Goal: Use online tool/utility: Utilize a website feature to perform a specific function

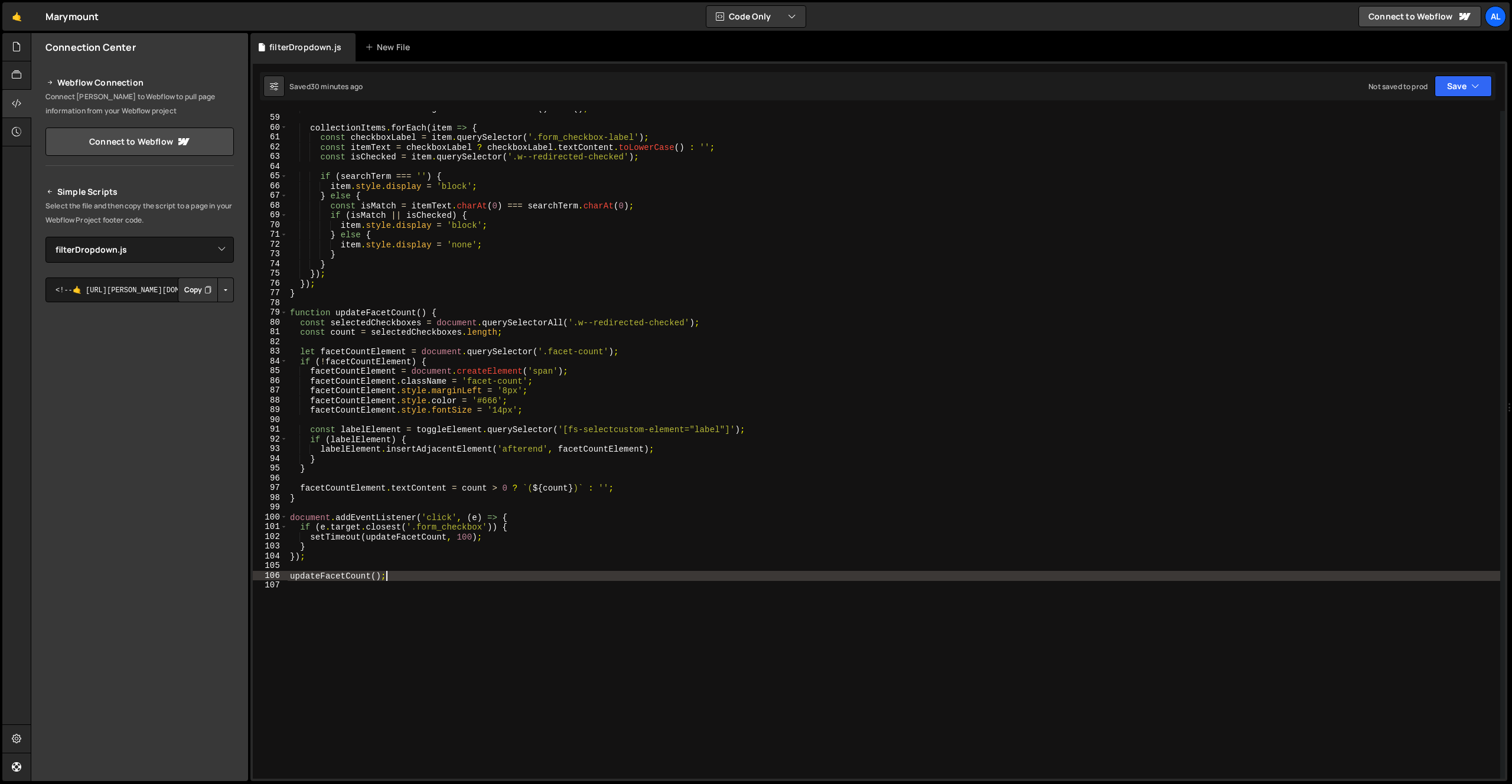
select select "45075"
click at [595, 651] on div "const searchTerm = e . target . value . toLowerCase ( ) . trim ( ) ; collection…" at bounding box center [894, 447] width 1213 height 688
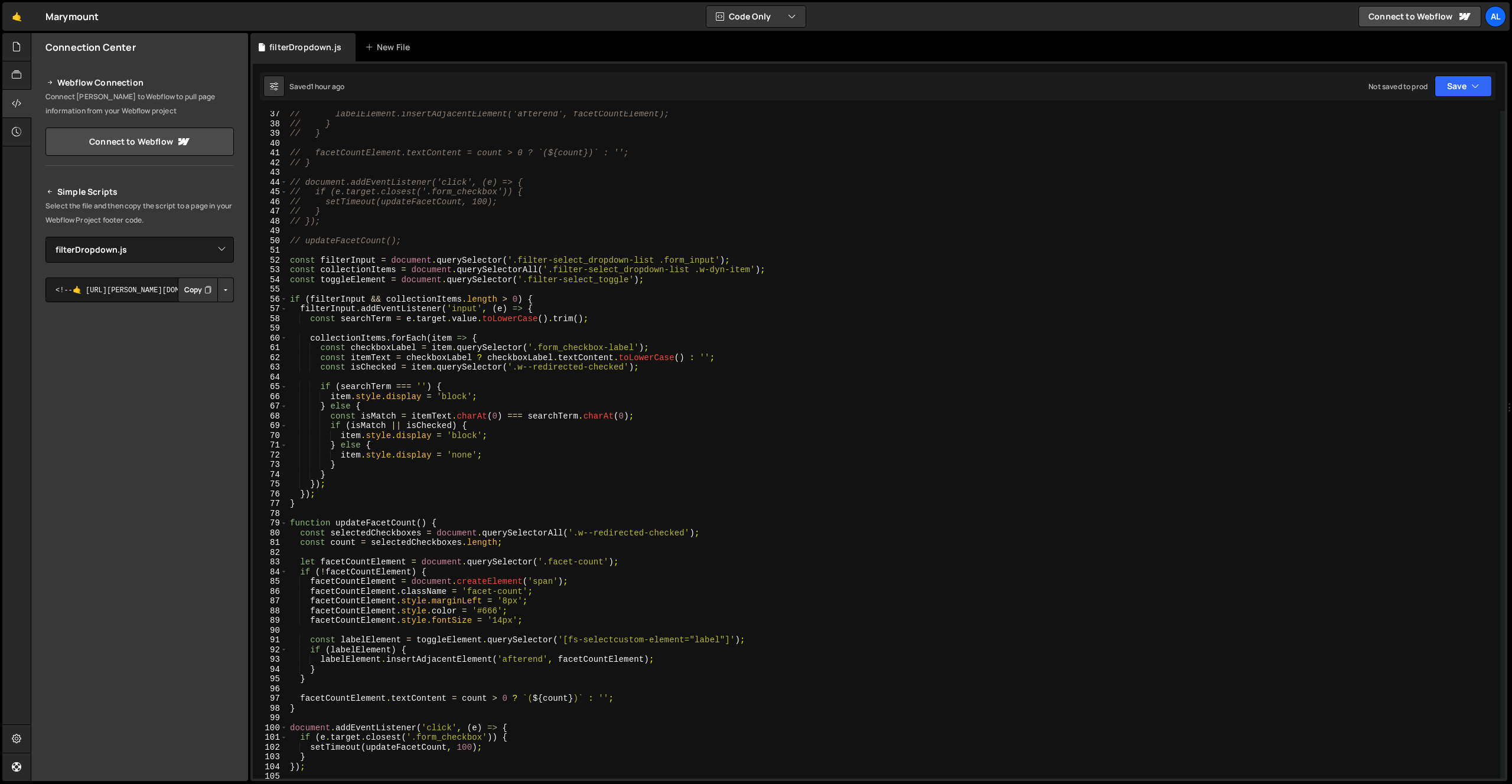
scroll to position [352, 0]
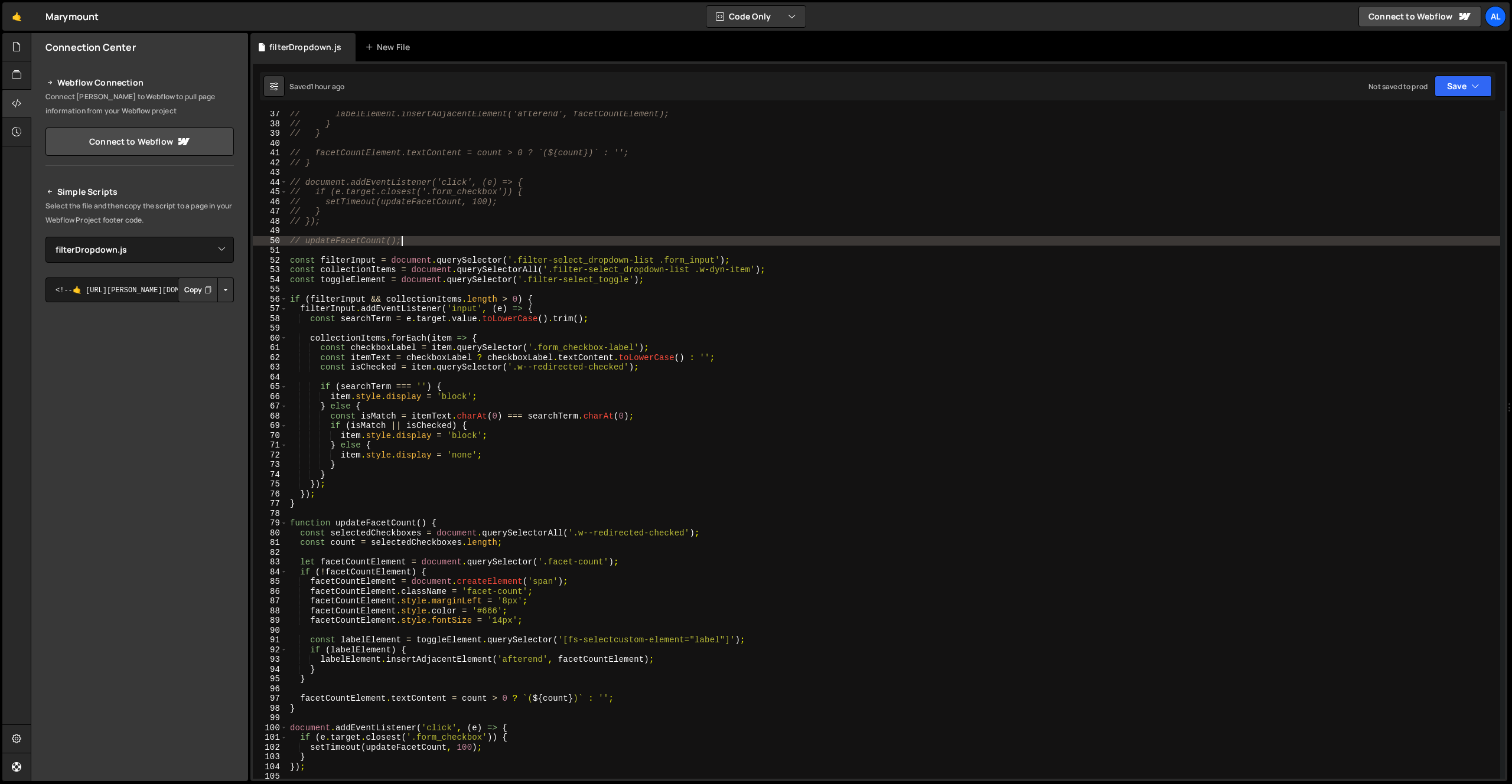
click at [417, 243] on div "// labelElement.insertAdjacentElement('afterend', facetCountElement); // } // }…" at bounding box center [894, 453] width 1213 height 688
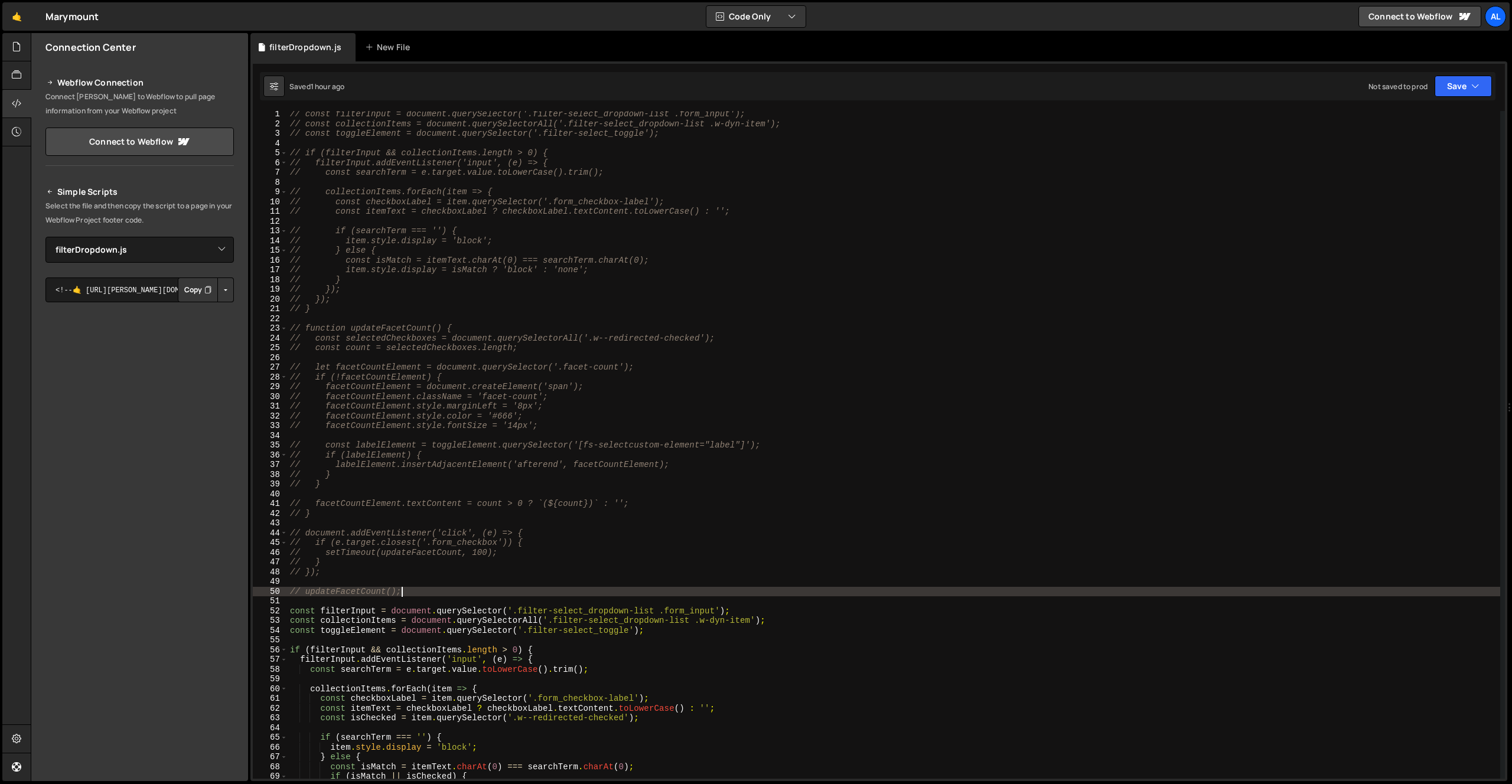
scroll to position [0, 0]
click at [288, 119] on div "// const filterInput = document.querySelector('.filter-select_dropdown-list .fo…" at bounding box center [894, 455] width 1213 height 688
type textarea "// const filterInput = document.querySelector('.filter-select_dropdown-list .fo…"
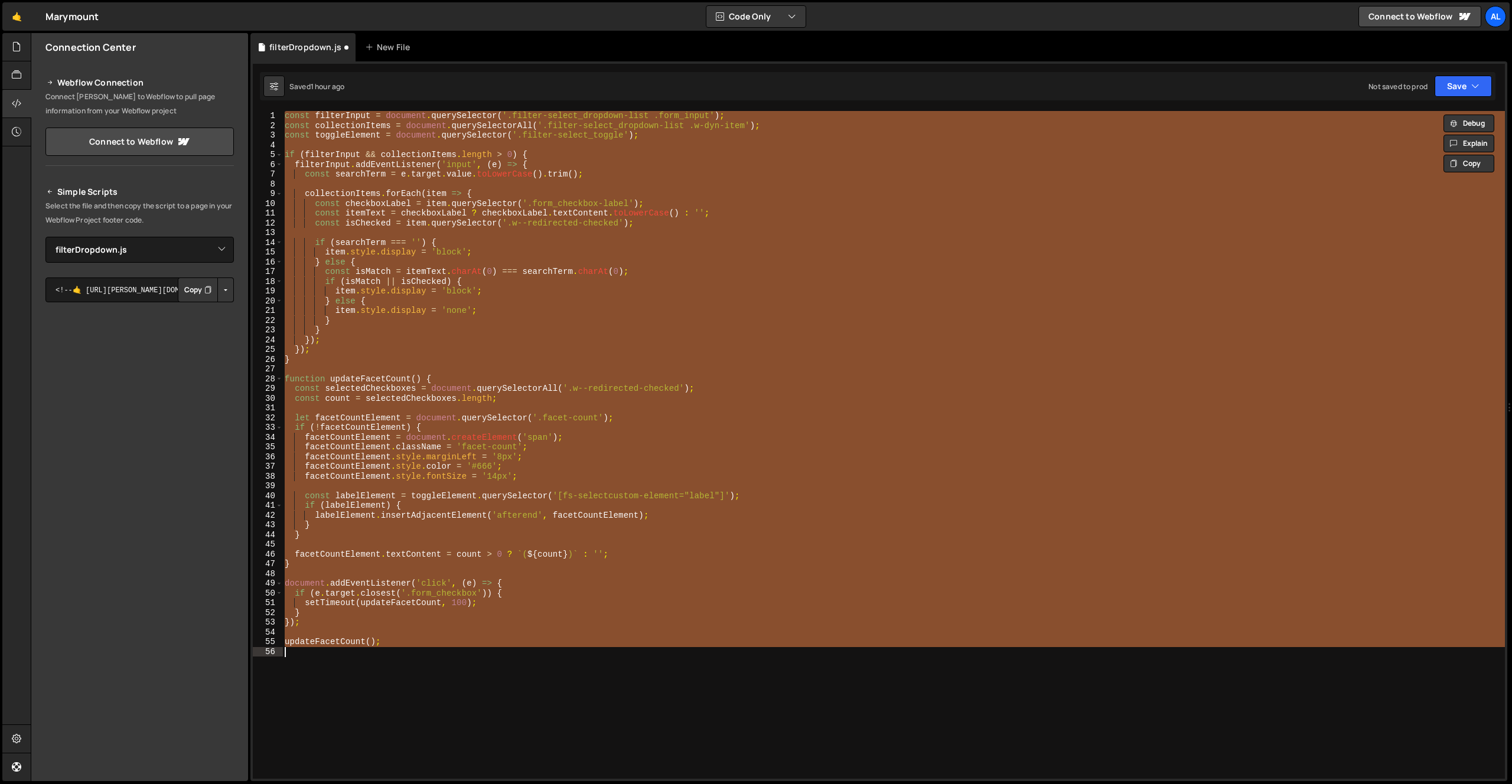
click at [551, 288] on div "const filterInput = document . querySelector ( '.filter-select_dropdown-list .f…" at bounding box center [894, 445] width 1222 height 668
type textarea "// updateFacetCount();"
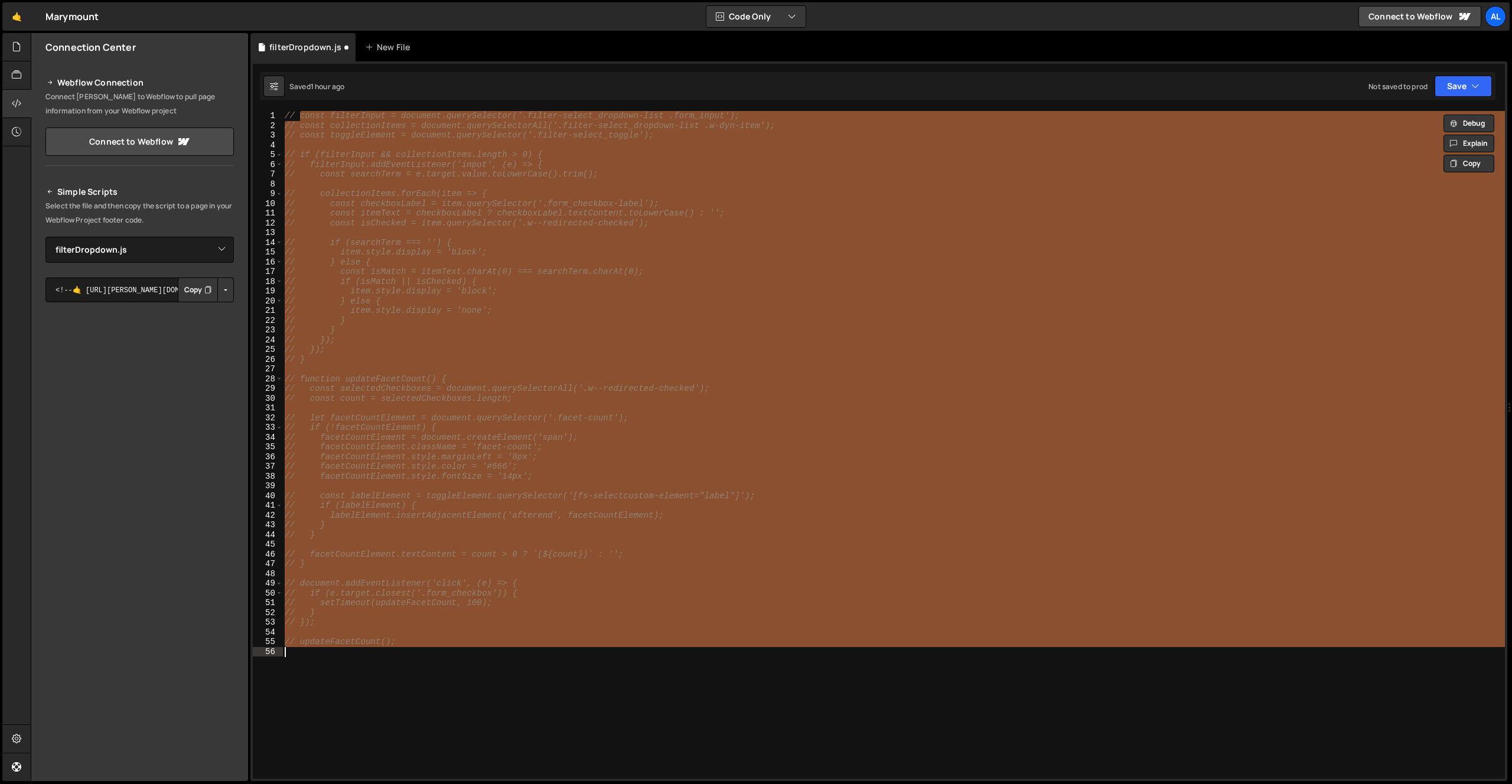
click at [510, 631] on div "// const filterInput = document.querySelector('.filter-select_dropdown-list .fo…" at bounding box center [894, 445] width 1222 height 668
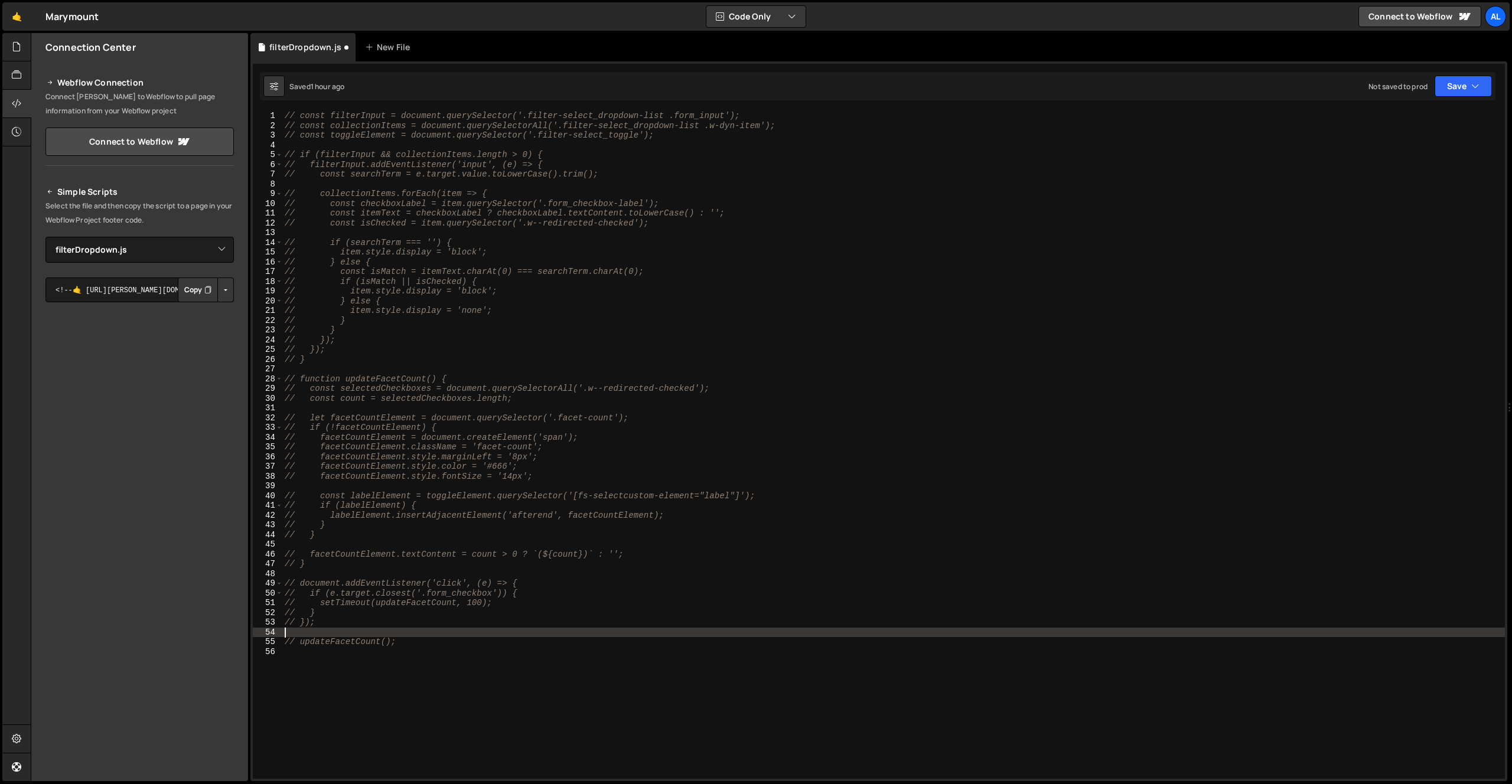
type textarea "// updateFacetCount();"
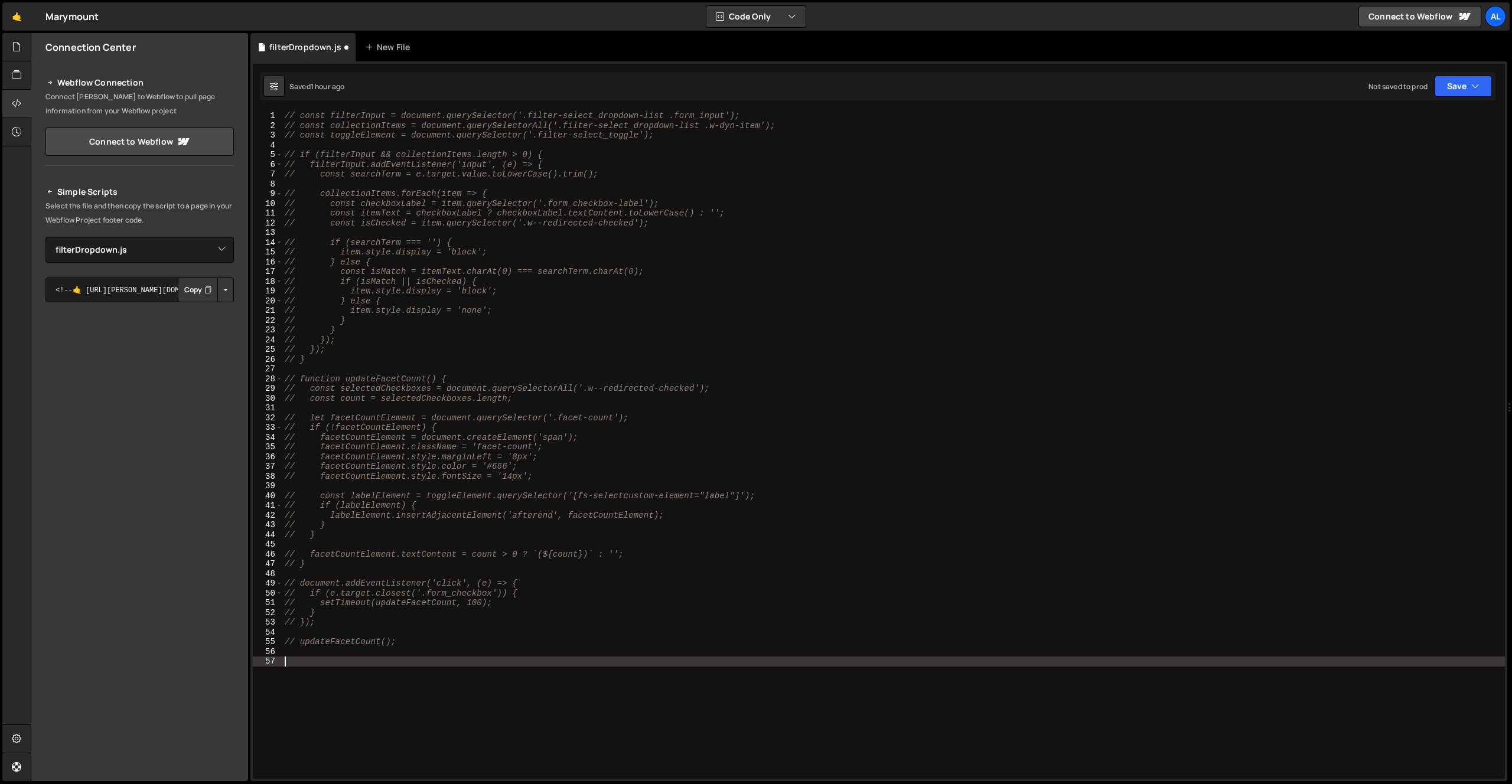
paste textarea "});"
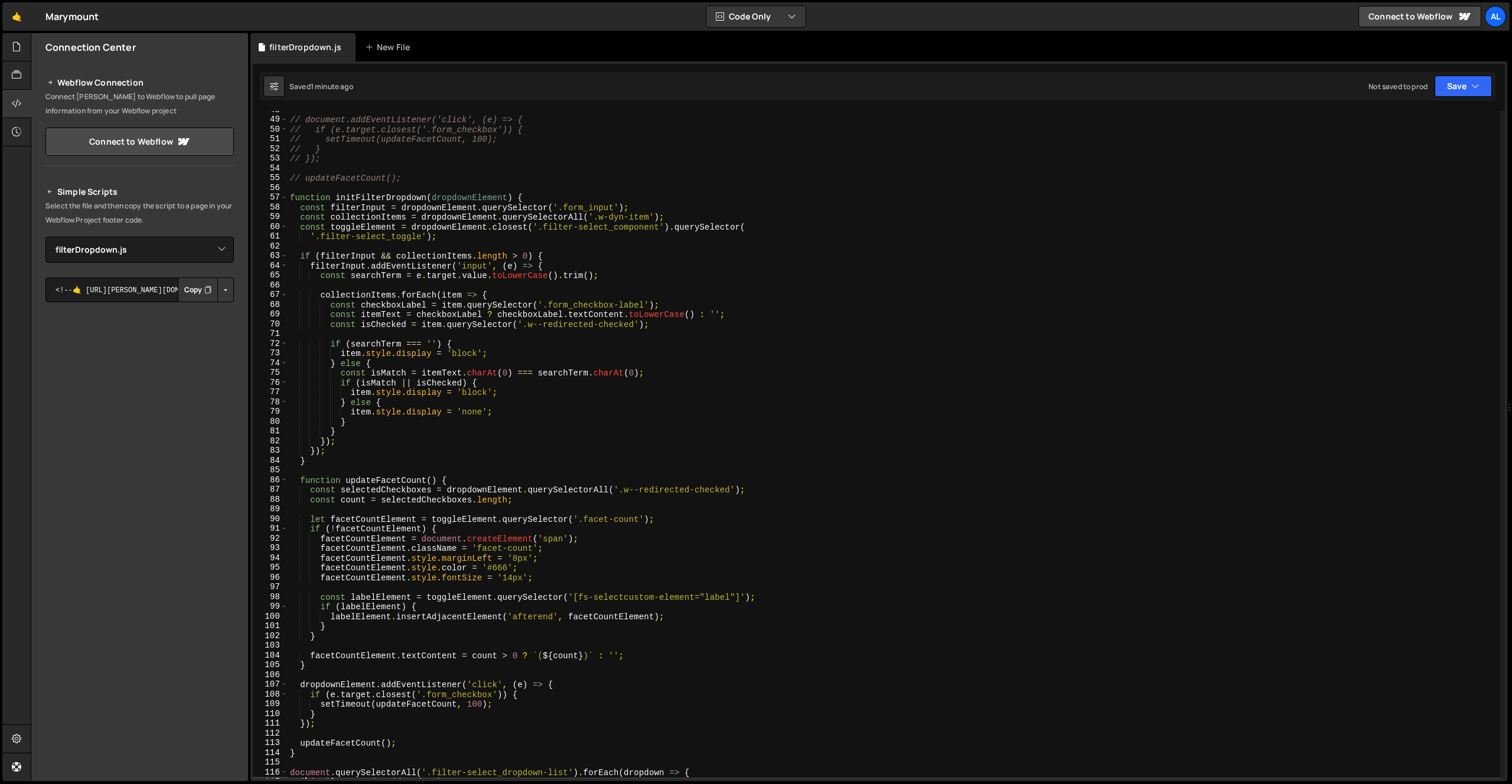
scroll to position [389, 0]
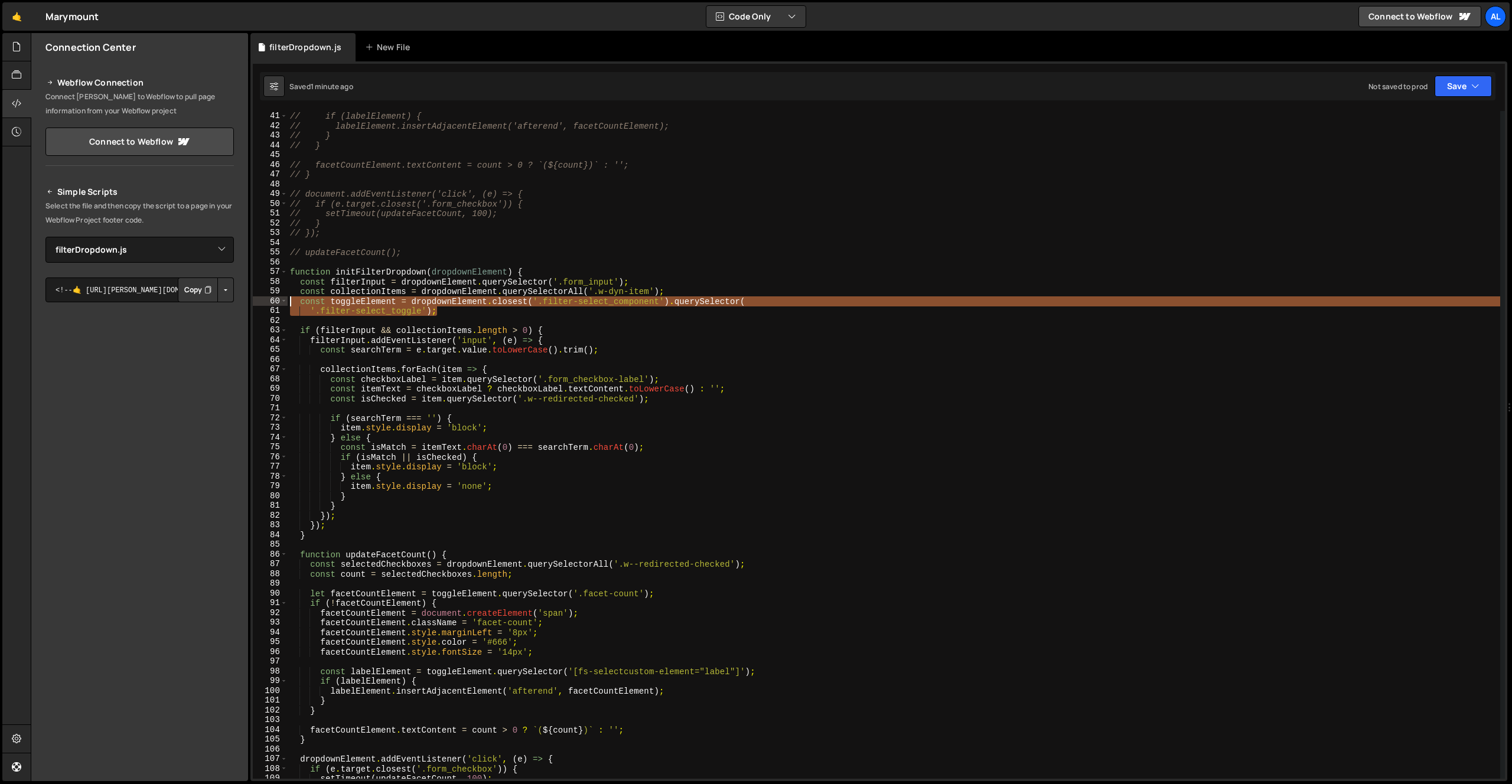
drag, startPoint x: 429, startPoint y: 305, endPoint x: 239, endPoint y: 299, distance: 190.1
click at [239, 299] on div "Files New File Create your first file Get started by starting a Javascript or C…" at bounding box center [771, 407] width 1481 height 749
click at [290, 272] on div "// const labelElement = toggleElement.querySelector('[fs-selectcustom-element="…" at bounding box center [894, 446] width 1213 height 688
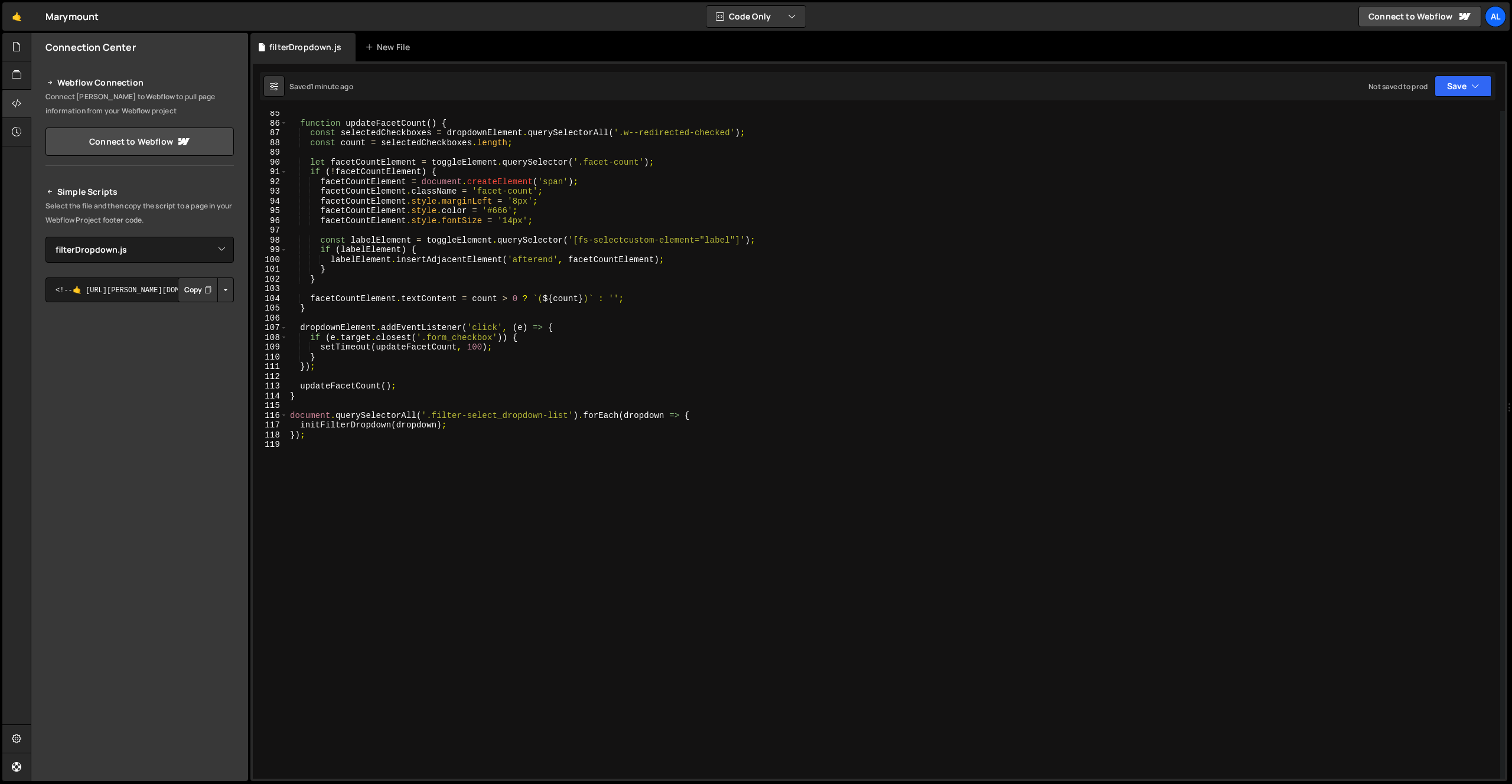
scroll to position [821, 0]
click at [411, 435] on div "function updateFacetCount ( ) { const selectedCheckboxes = dropdownElement . qu…" at bounding box center [894, 452] width 1213 height 688
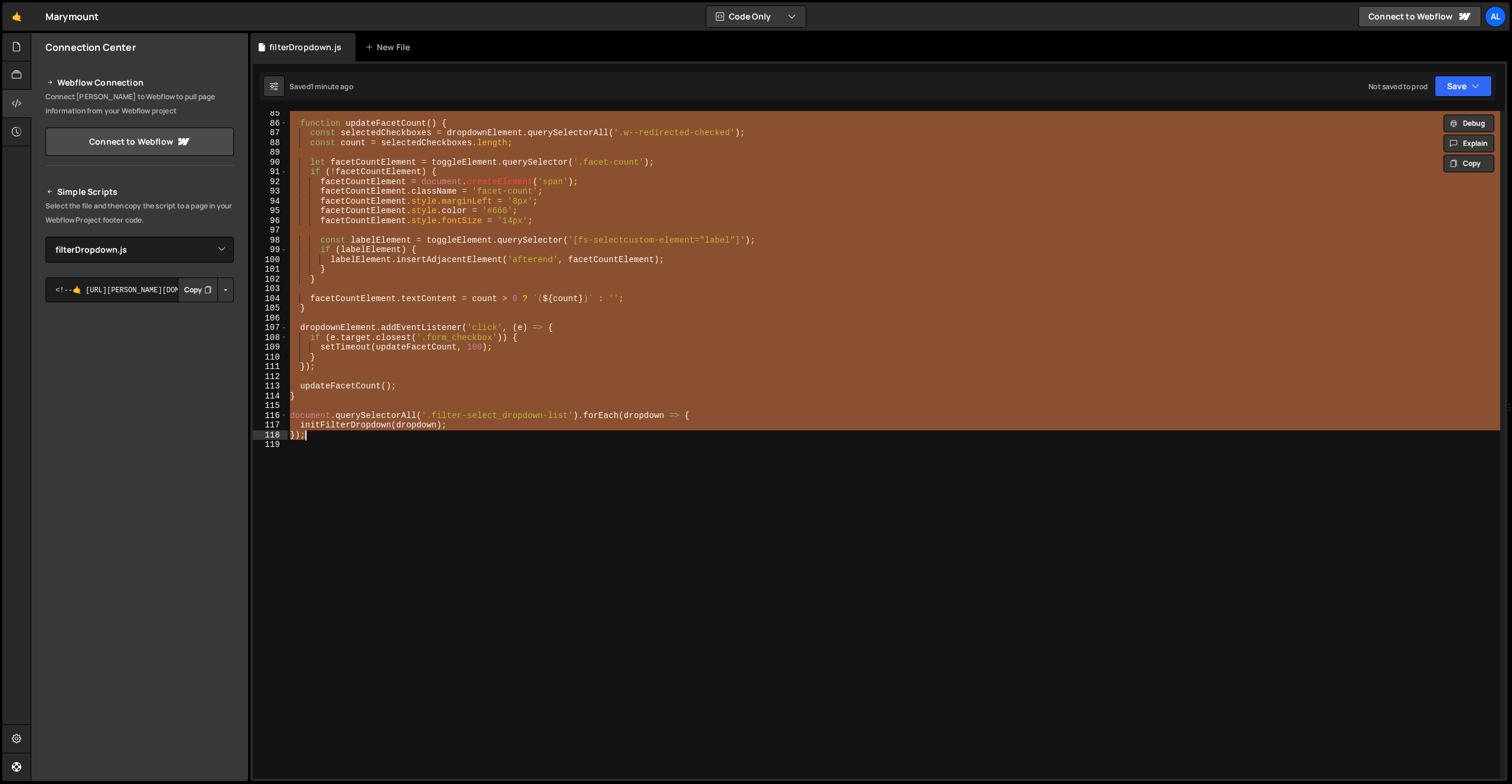
paste textarea
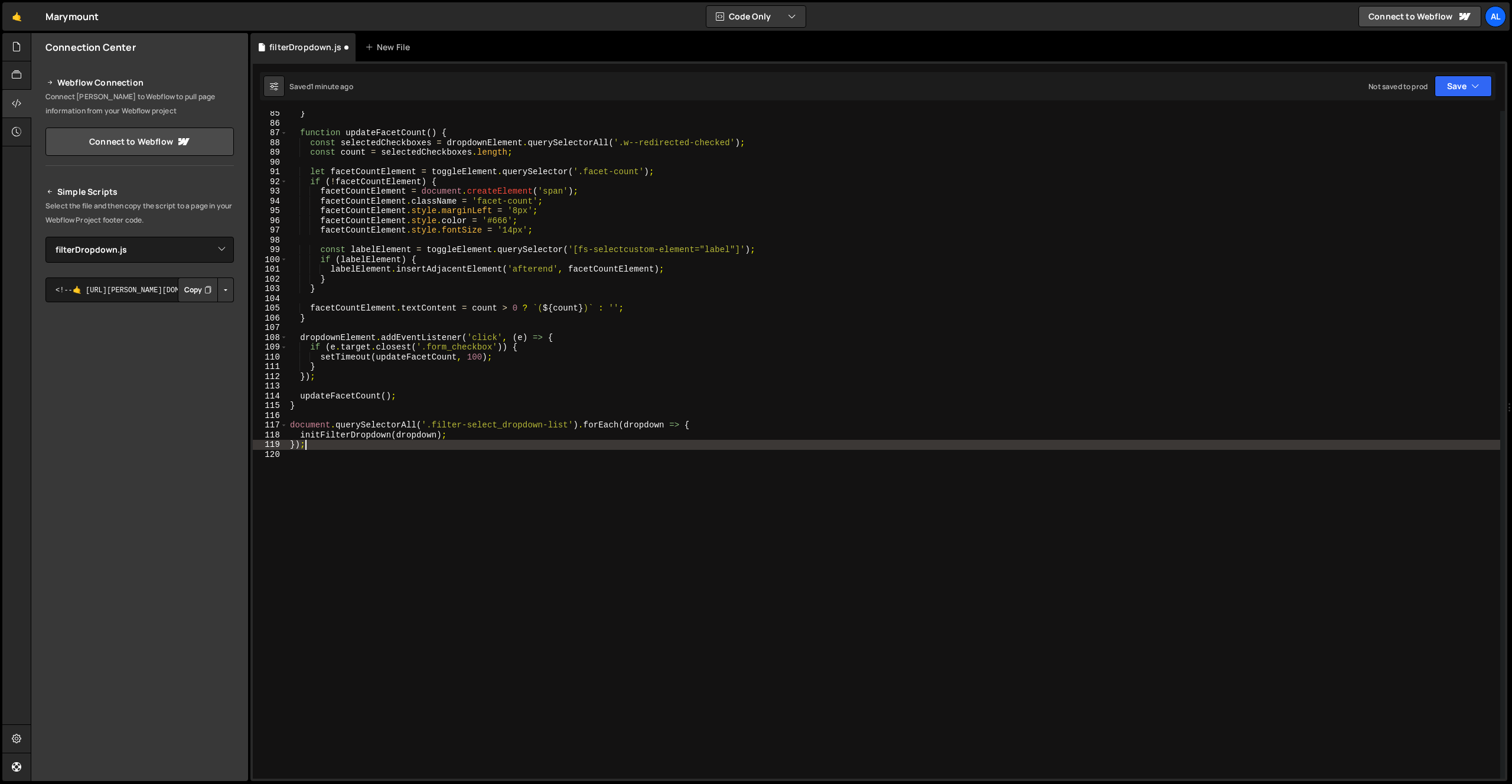
type textarea "initFilterDropdown(dropdown);"
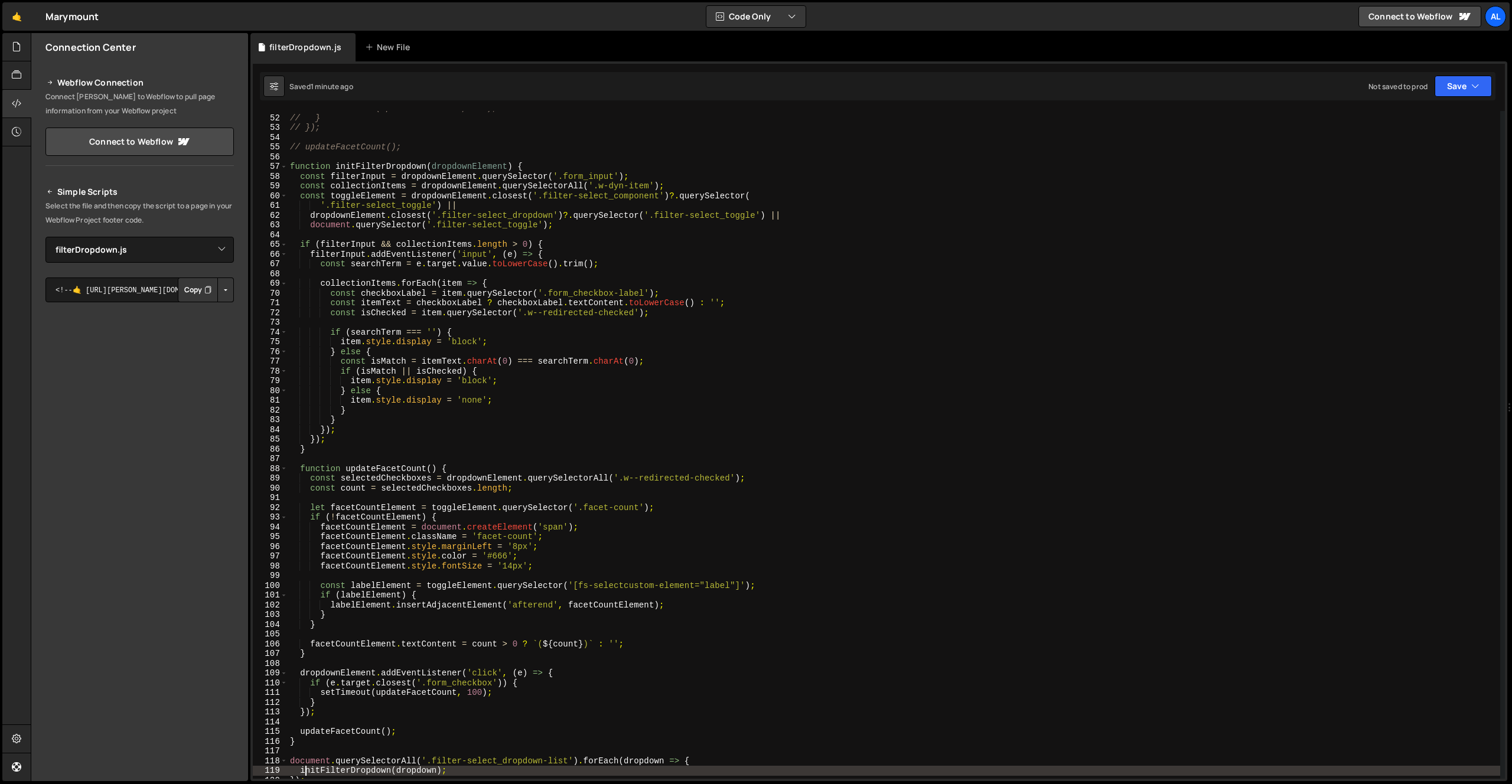
scroll to position [393, 0]
